Goal: Navigation & Orientation: Find specific page/section

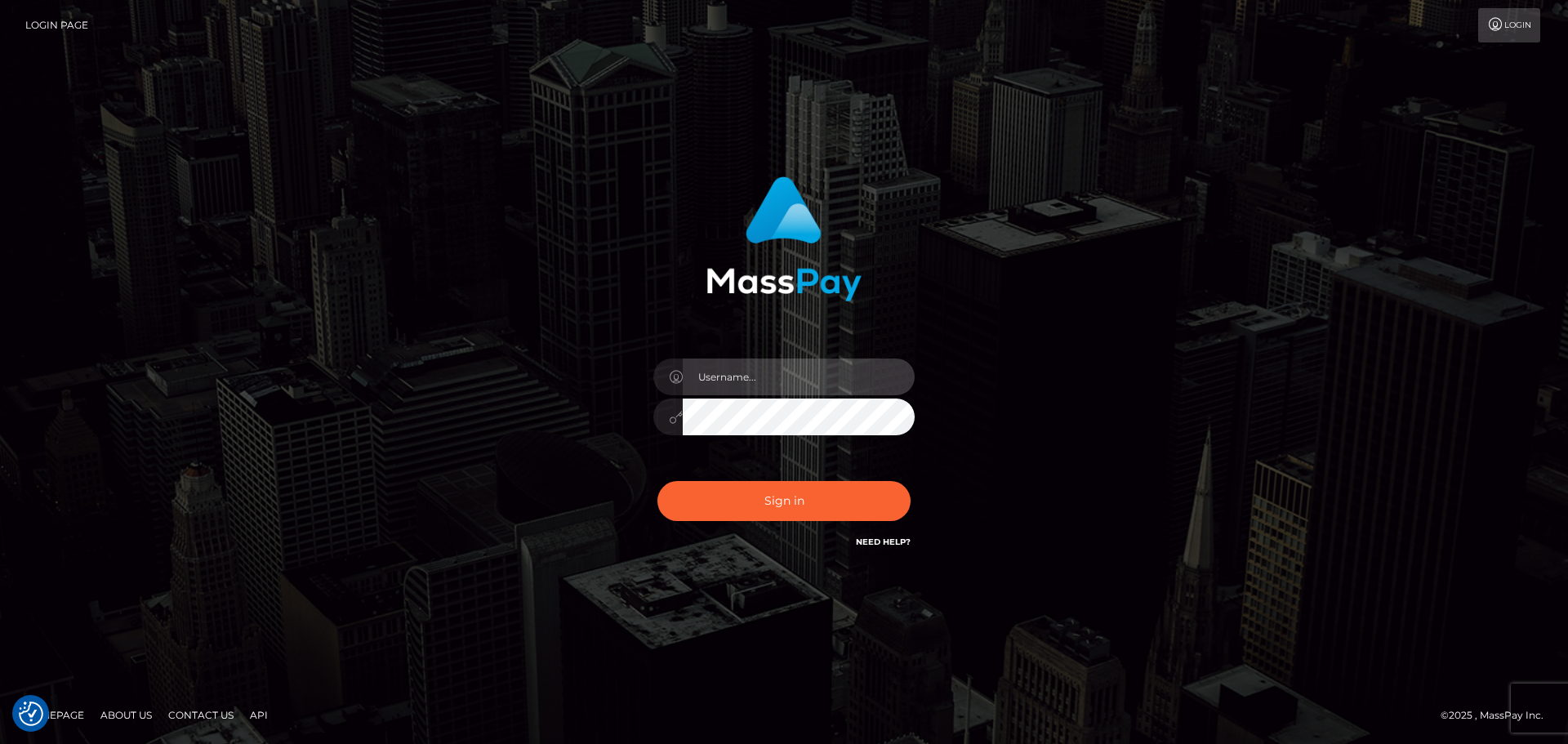
click at [792, 385] on input "text" at bounding box center [798, 376] width 232 height 37
type input "dawson.throne"
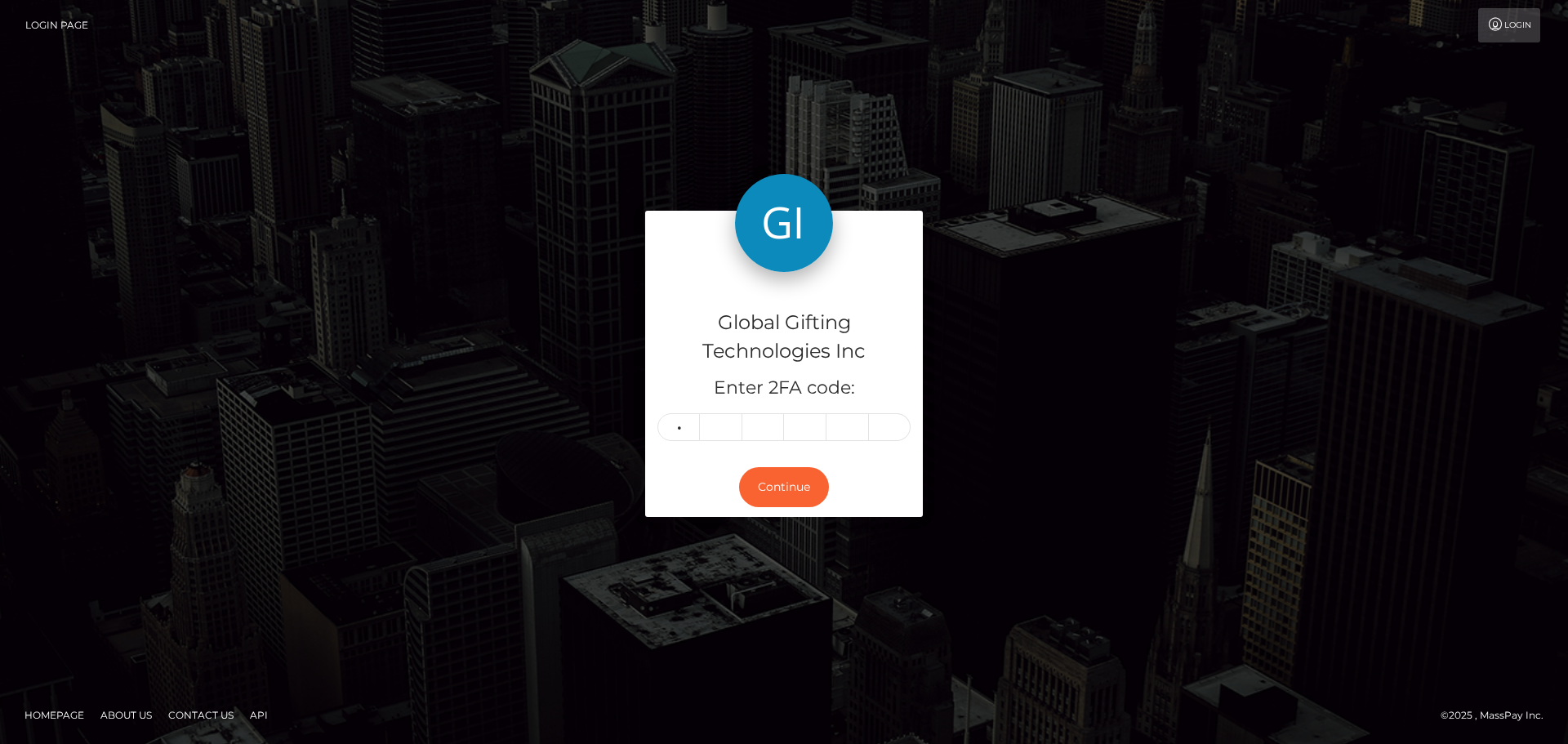
type input "0"
type input "2"
type input "6"
type input "0"
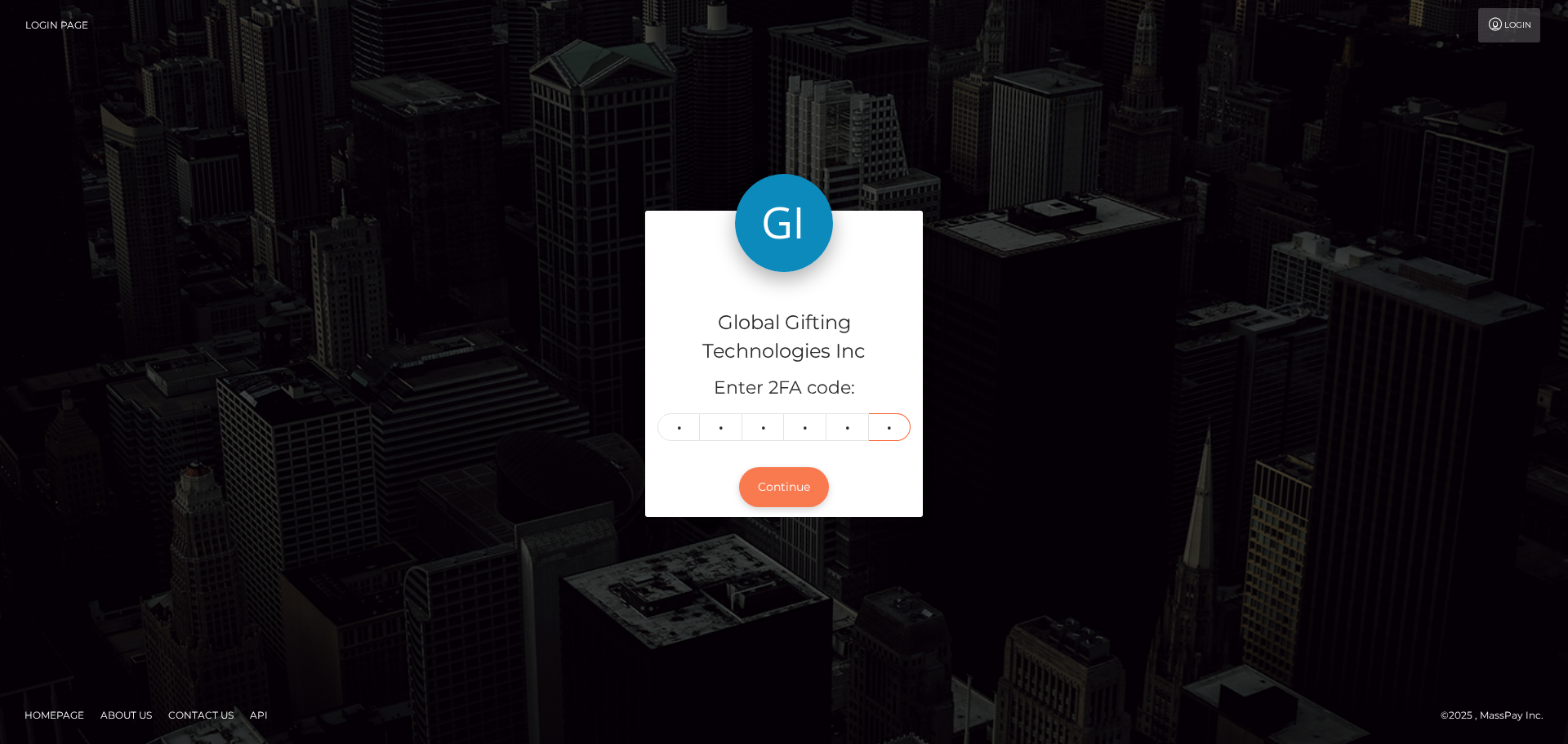
type input "9"
click at [772, 485] on button "Continue" at bounding box center [784, 487] width 90 height 40
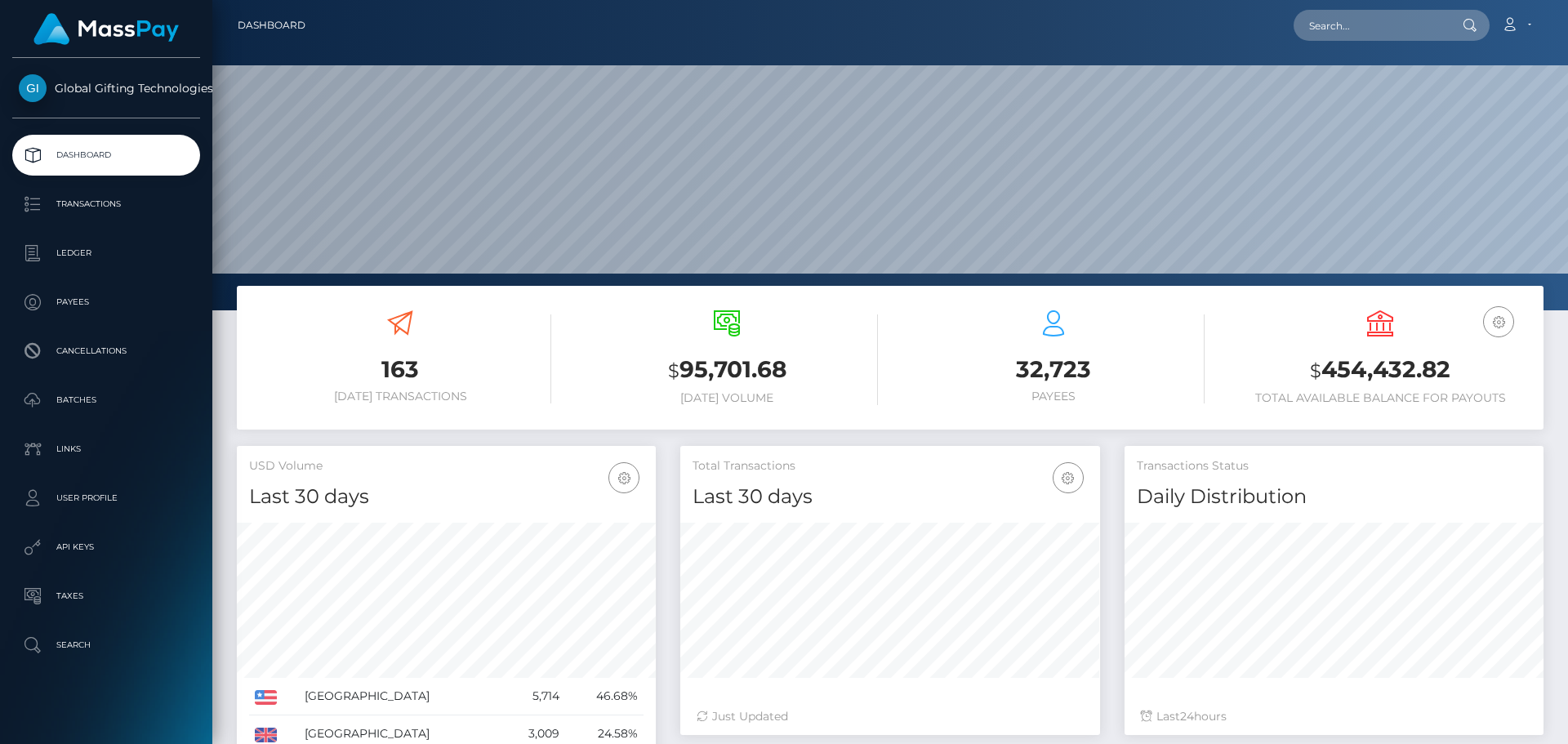
scroll to position [290, 420]
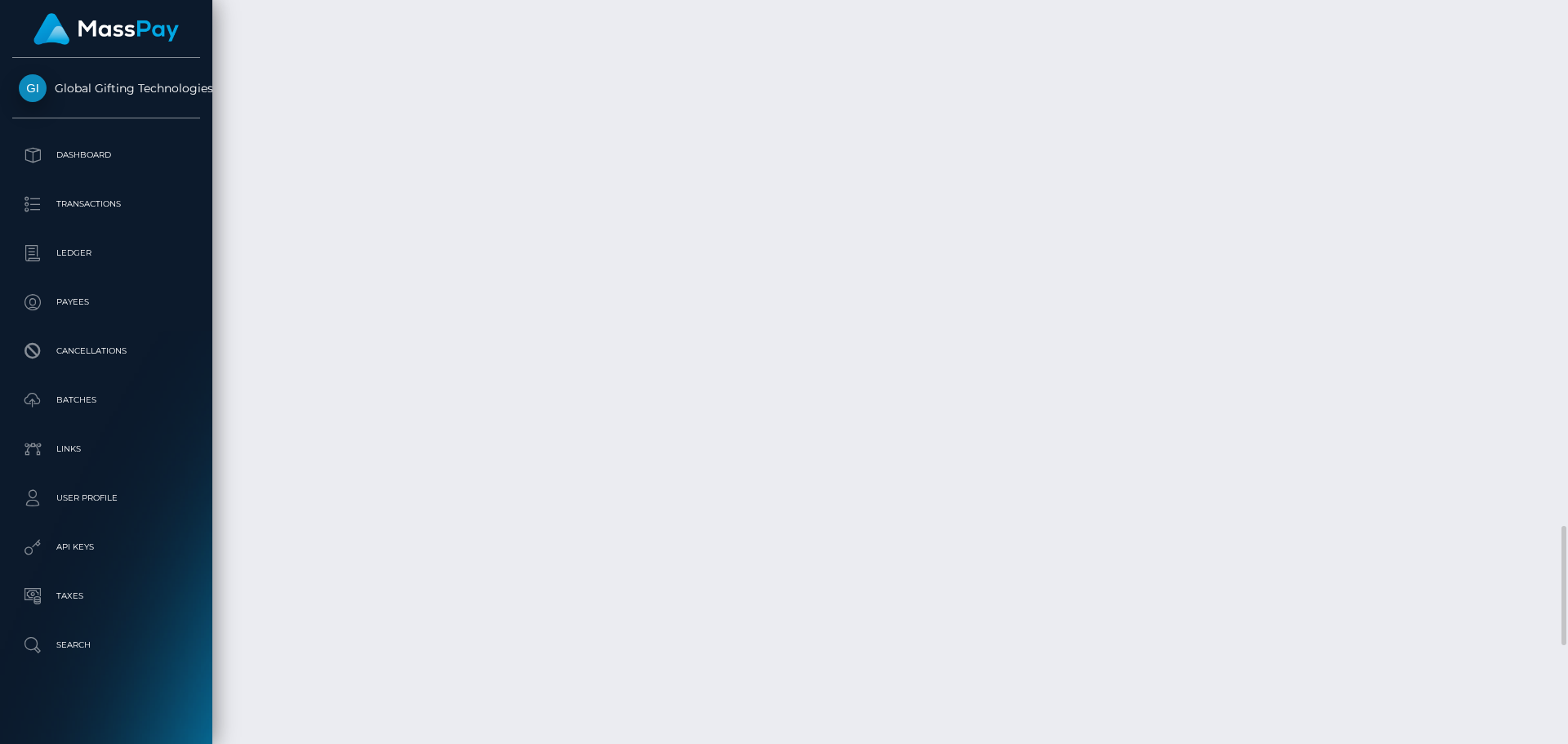
scroll to position [196, 420]
